Goal: Task Accomplishment & Management: Manage account settings

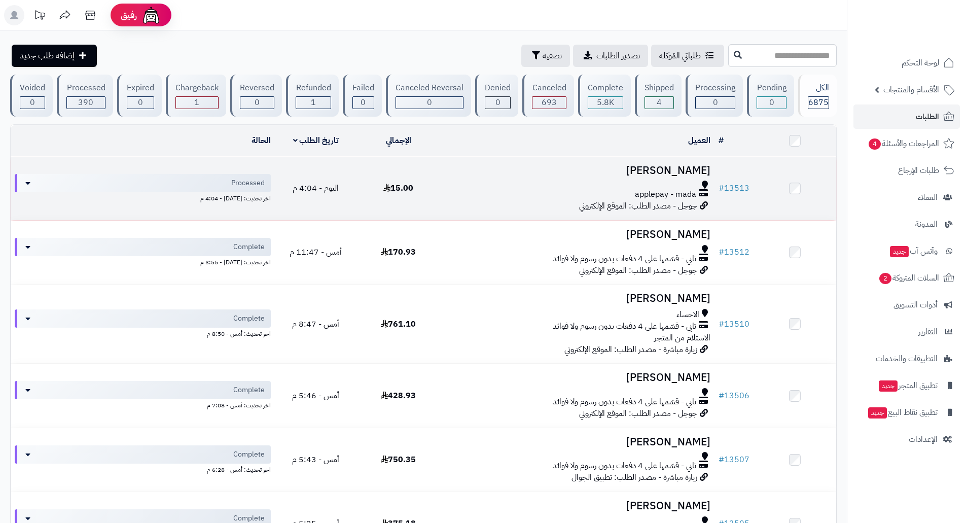
click at [626, 177] on td "زياد الحارثي applepay - mada جوجل - مصدر الطلب: الموقع الإلكتروني" at bounding box center [577, 188] width 275 height 63
click at [621, 190] on div "applepay - mada" at bounding box center [577, 195] width 267 height 12
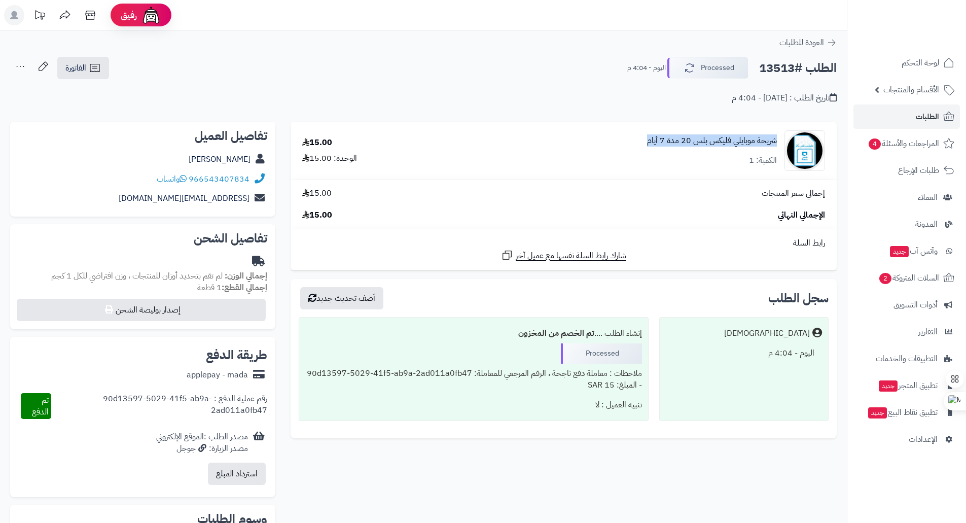
drag, startPoint x: 778, startPoint y: 144, endPoint x: 650, endPoint y: 145, distance: 128.3
click at [650, 145] on div "شريحة موبايلي فليكس بلس 20 مدة 7 أيام الكمية: 1" at bounding box center [640, 150] width 386 height 41
